Goal: Information Seeking & Learning: Learn about a topic

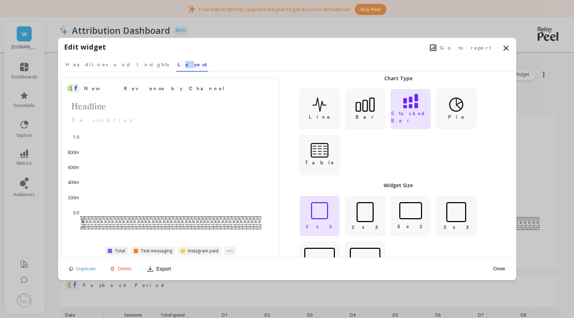
scroll to position [1479, 0]
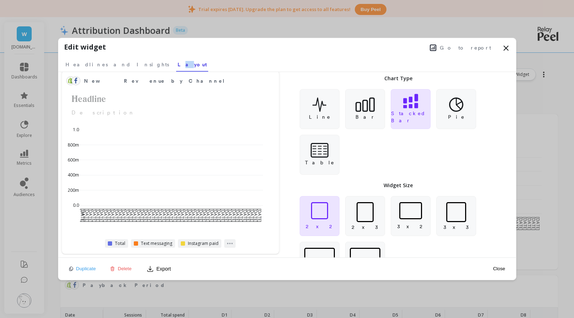
click at [286, 46] on div "Go to report" at bounding box center [308, 47] width 404 height 11
click at [505, 47] on icon at bounding box center [506, 48] width 4 height 4
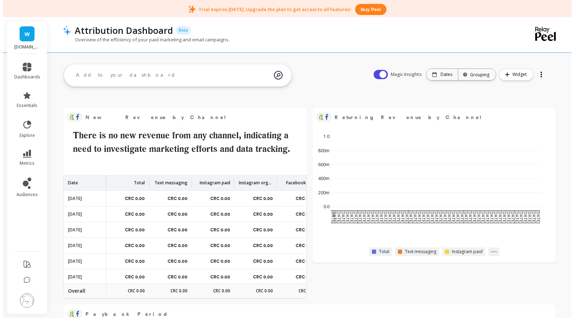
scroll to position [0, 0]
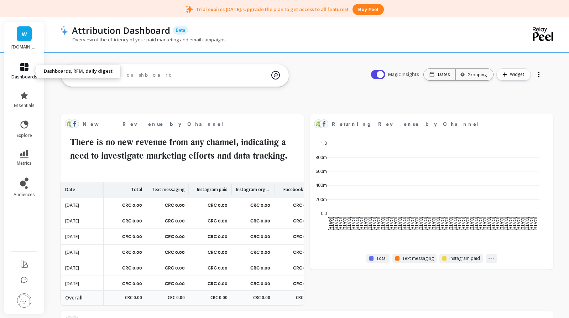
click at [29, 68] on link "dashboards" at bounding box center [24, 71] width 26 height 17
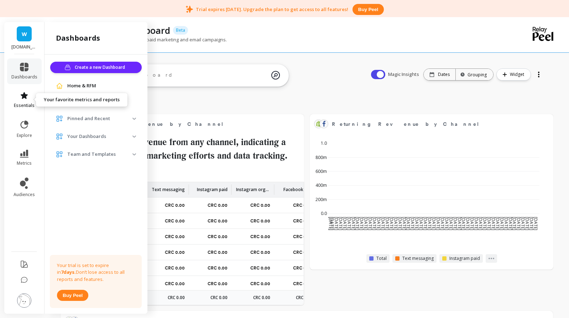
click at [25, 94] on icon at bounding box center [24, 95] width 7 height 7
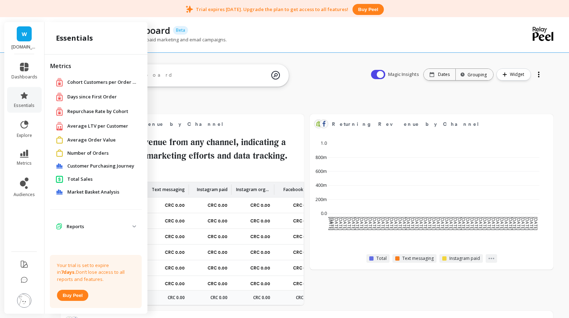
click at [89, 165] on span "Customer Purchasing Journey" at bounding box center [100, 165] width 67 height 7
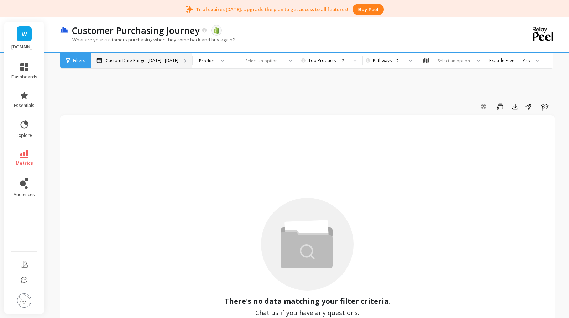
click at [117, 63] on p "Custom Date Range, [DATE] - [DATE]" at bounding box center [142, 61] width 73 height 6
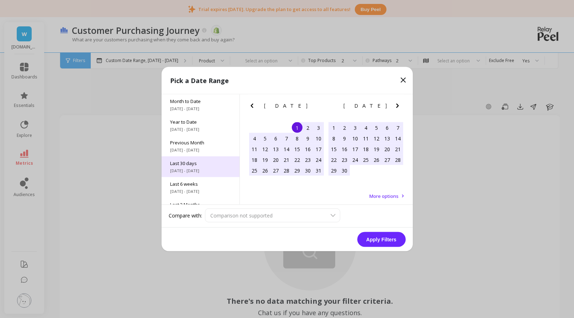
scroll to position [96, 0]
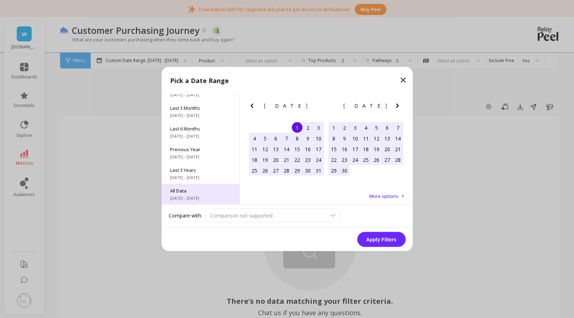
click at [199, 192] on span "All Data" at bounding box center [200, 190] width 61 height 6
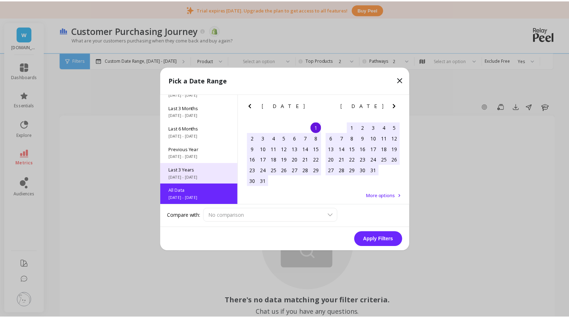
scroll to position [0, 0]
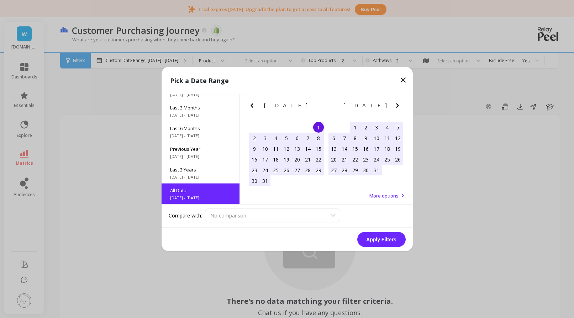
click at [377, 239] on button "Apply Filters" at bounding box center [381, 239] width 48 height 15
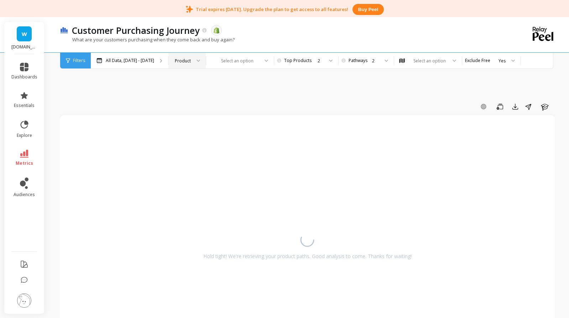
click at [200, 60] on div at bounding box center [196, 61] width 9 height 16
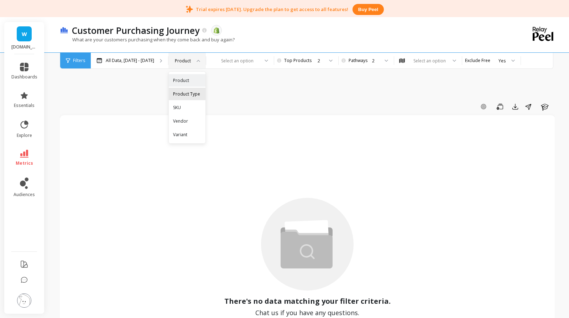
click at [201, 93] on div "Product Type" at bounding box center [187, 93] width 28 height 7
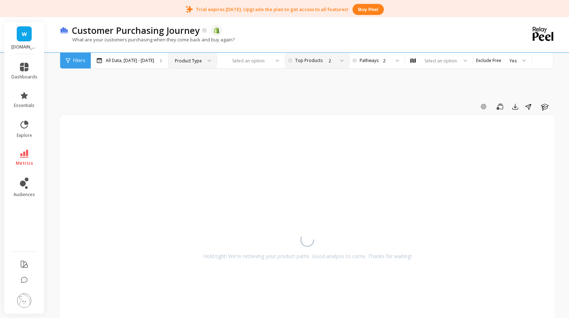
click at [344, 61] on icon at bounding box center [341, 59] width 3 height 1
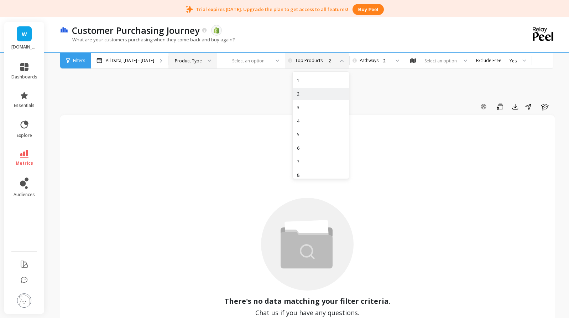
scroll to position [32, 0]
drag, startPoint x: 332, startPoint y: 167, endPoint x: 342, endPoint y: 149, distance: 19.7
click at [333, 167] on div "10" at bounding box center [321, 169] width 48 height 7
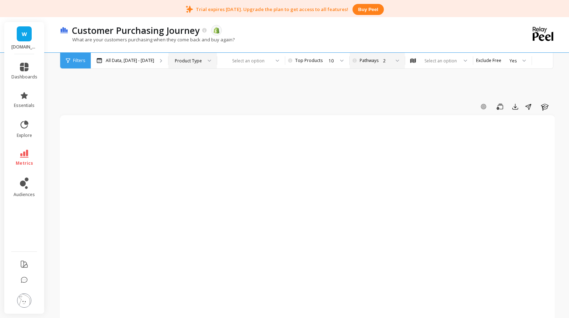
click at [390, 62] on div "2" at bounding box center [386, 60] width 7 height 7
click at [400, 167] on div "10" at bounding box center [380, 169] width 39 height 7
click at [458, 61] on div "Select an option" at bounding box center [440, 60] width 35 height 7
click at [498, 34] on div "Customer Purchasing Journey The data you are viewing comes from: Shopify What a…" at bounding box center [306, 34] width 493 height 35
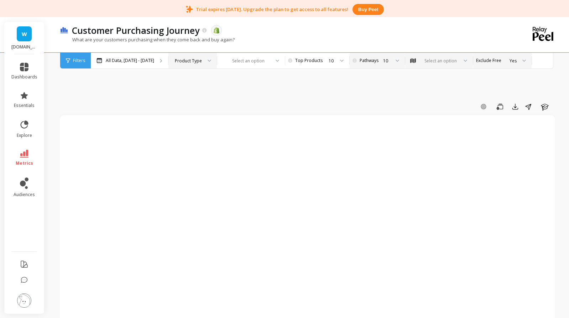
click at [526, 59] on icon at bounding box center [524, 60] width 4 height 2
click at [509, 93] on div "No" at bounding box center [502, 93] width 49 height 7
